Goal: Task Accomplishment & Management: Use online tool/utility

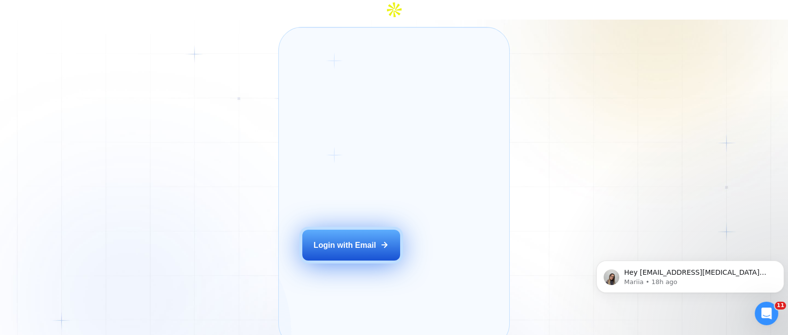
click at [356, 239] on div "Login with Email" at bounding box center [345, 244] width 62 height 11
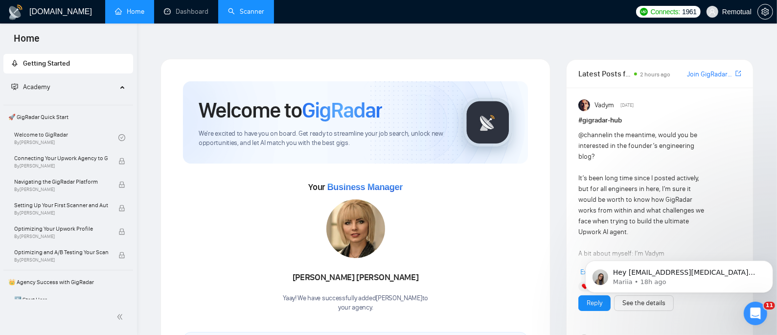
click at [254, 9] on link "Scanner" at bounding box center [246, 11] width 36 height 8
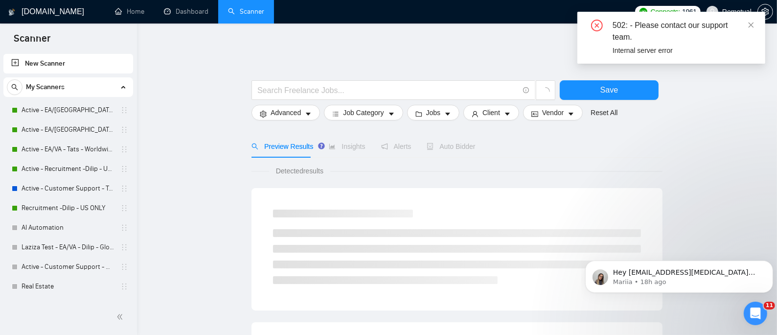
click at [760, 22] on div "502: - Please contact our support team. Internal server error" at bounding box center [671, 38] width 188 height 52
click at [749, 24] on icon "close" at bounding box center [751, 25] width 7 height 7
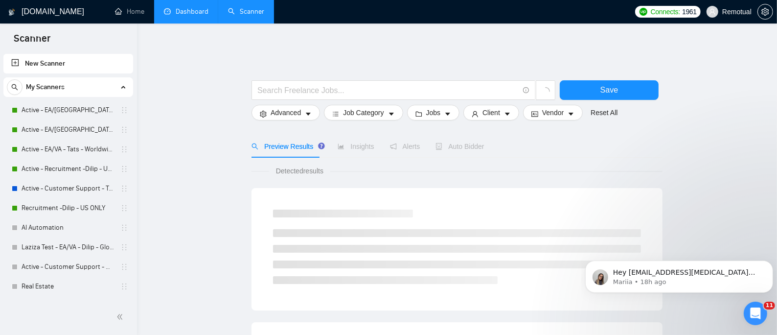
click at [187, 9] on link "Dashboard" at bounding box center [186, 11] width 45 height 8
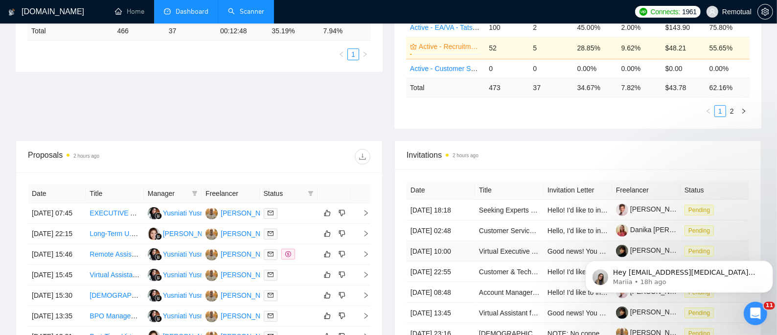
scroll to position [391, 0]
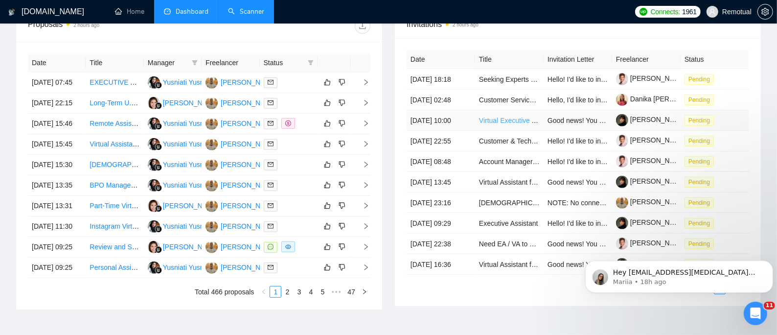
click at [515, 116] on link "Virtual Executive Assistant to the CEO" at bounding box center [537, 120] width 116 height 8
